Goal: Task Accomplishment & Management: Use online tool/utility

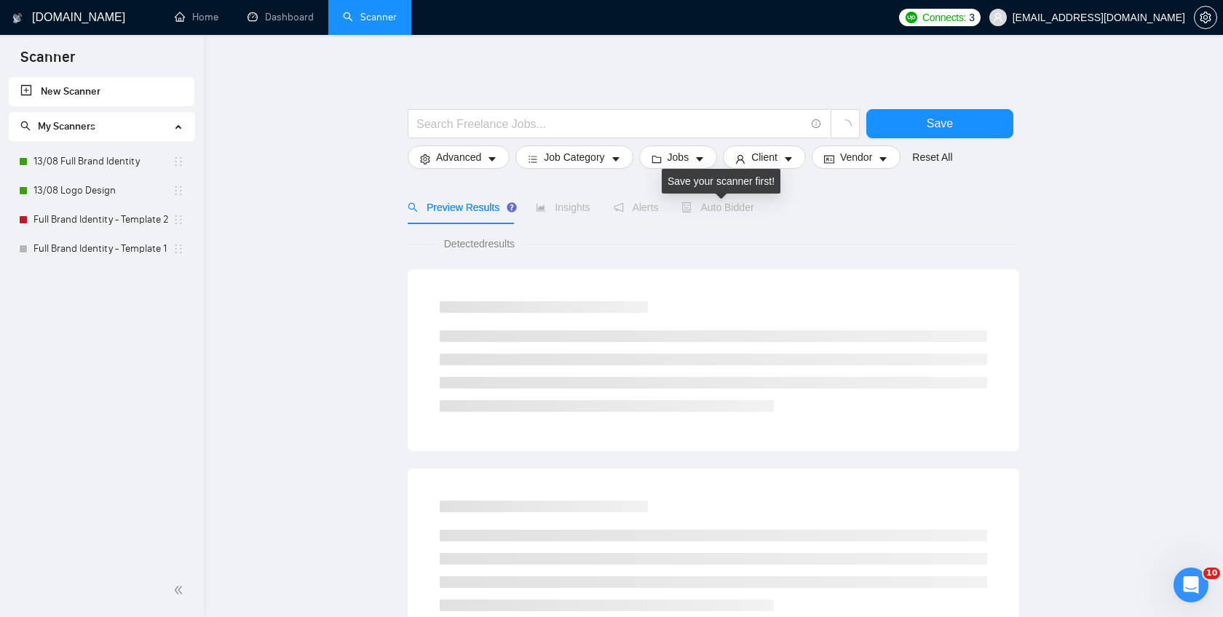
click at [734, 208] on span "Auto Bidder" at bounding box center [718, 208] width 72 height 12
click at [74, 162] on link "13/08 Full Brand Identity" at bounding box center [102, 161] width 139 height 29
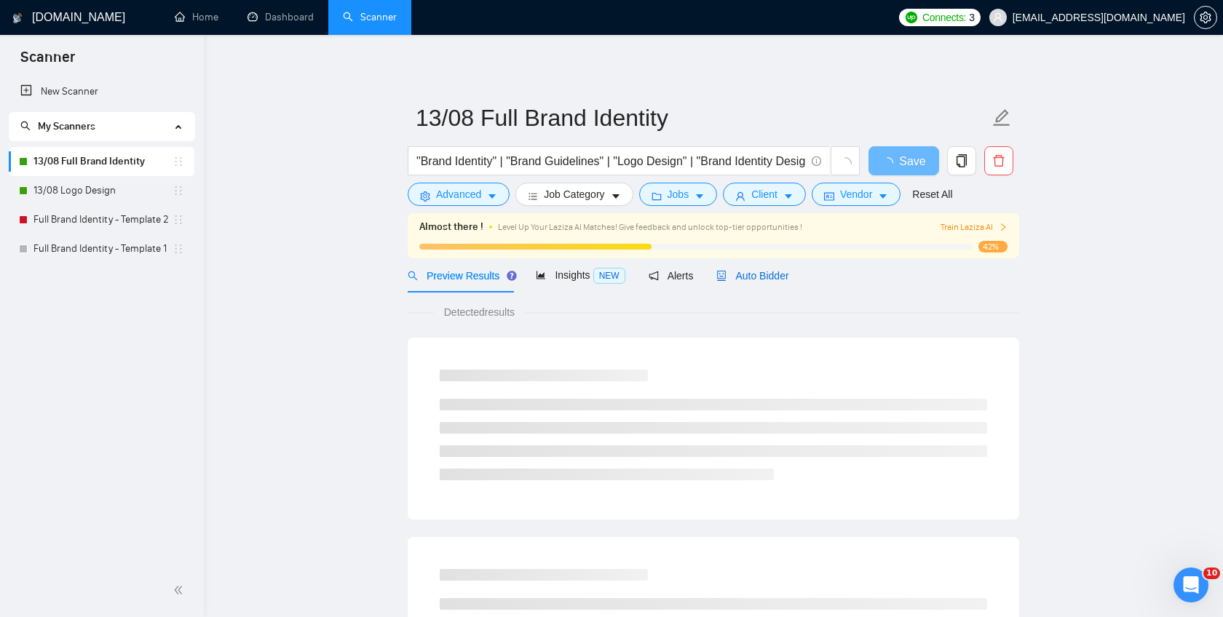
click at [785, 275] on span "Auto Bidder" at bounding box center [752, 276] width 72 height 12
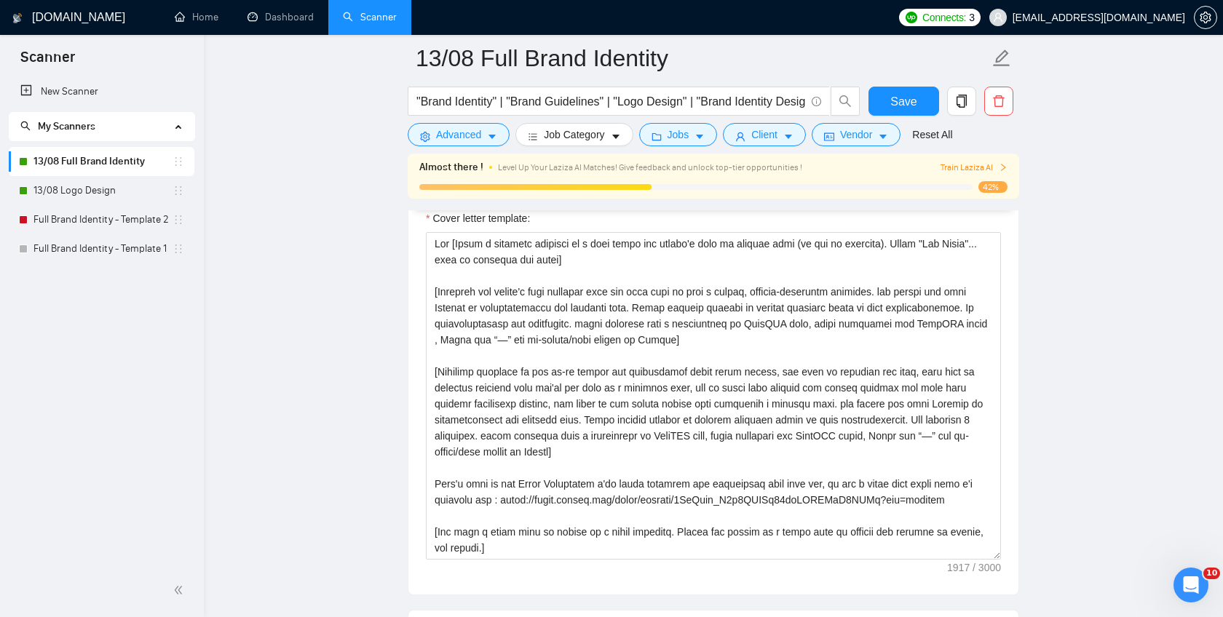
scroll to position [1715, 0]
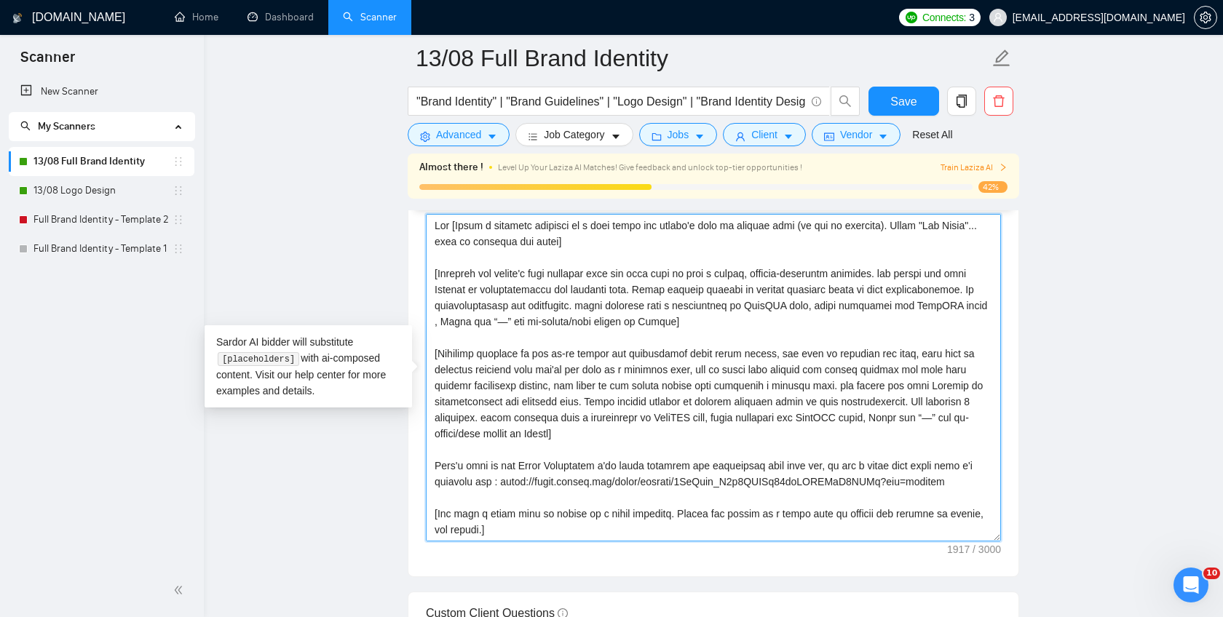
drag, startPoint x: 500, startPoint y: 483, endPoint x: 955, endPoint y: 478, distance: 454.4
click at [955, 478] on textarea "Cover letter template:" at bounding box center [713, 378] width 575 height 328
